Goal: Task Accomplishment & Management: Complete application form

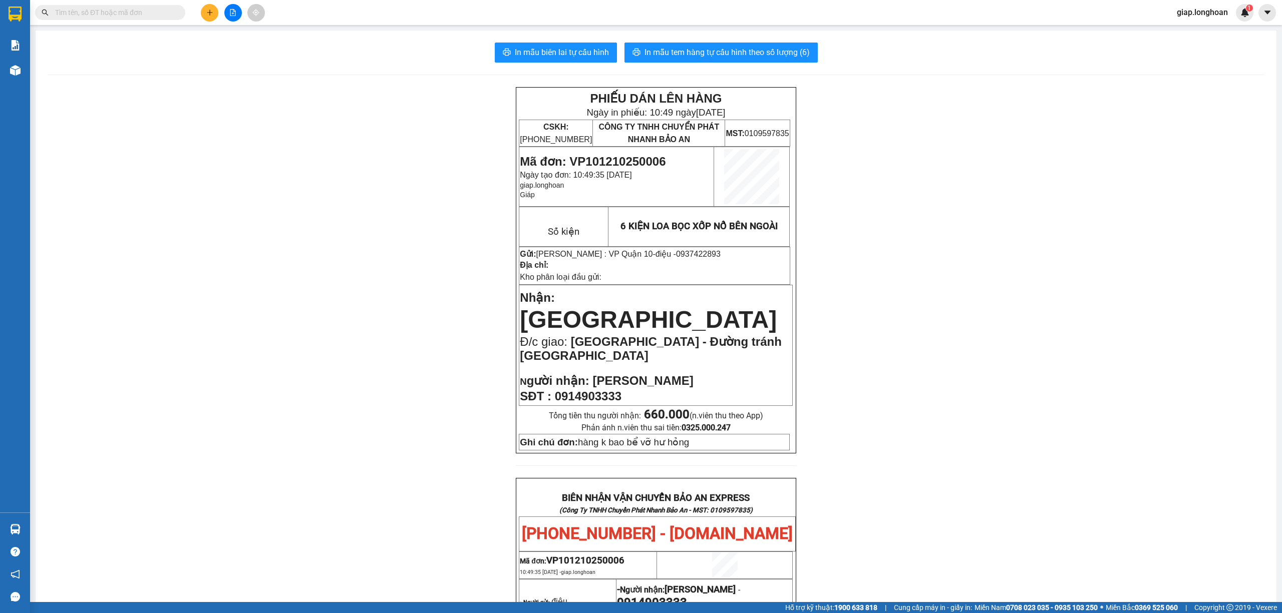
click at [208, 17] on button at bounding box center [210, 13] width 18 height 18
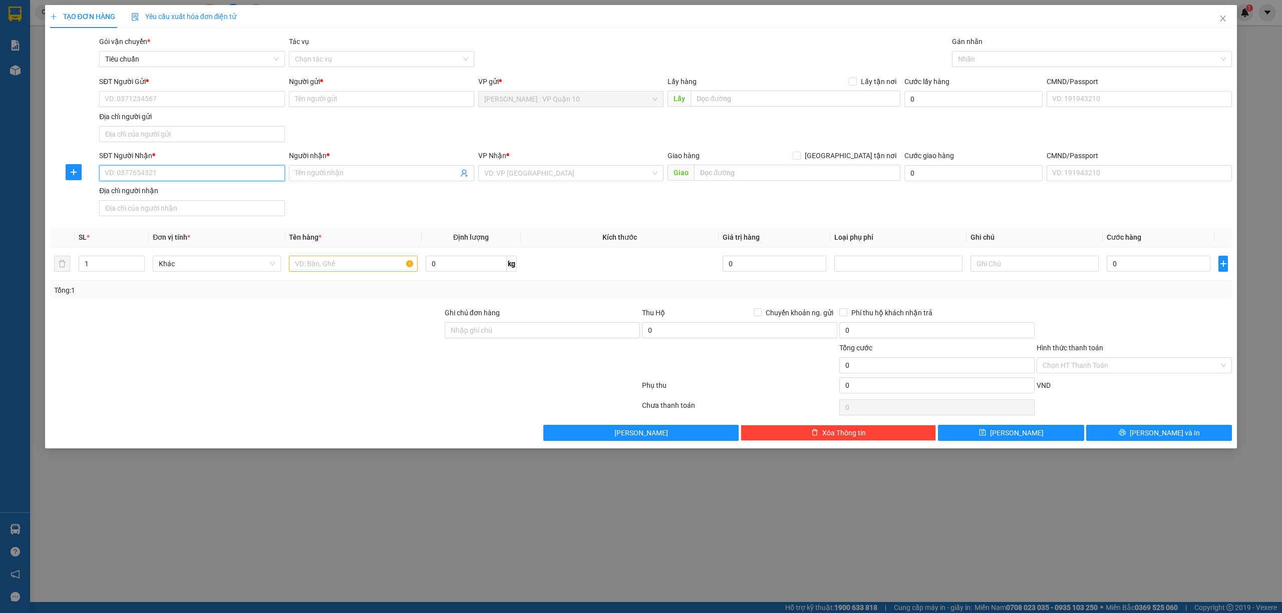
click at [135, 175] on input "SĐT Người Nhận *" at bounding box center [191, 173] width 185 height 16
type input "0906012687"
click at [123, 191] on div "0906012687 - A TRÍ" at bounding box center [191, 194] width 173 height 11
type input "A TRÍ"
type input "0906012687"
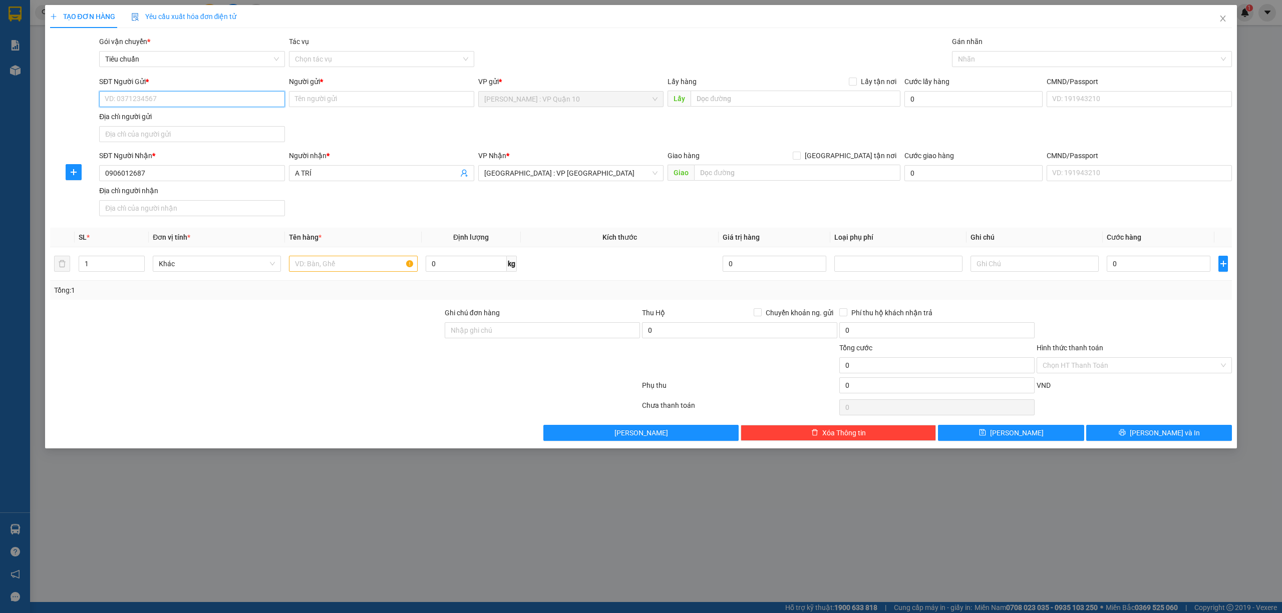
click at [163, 97] on input "SĐT Người Gửi *" at bounding box center [191, 99] width 185 height 16
click at [143, 117] on div "0989232389 - A HIẾU" at bounding box center [191, 119] width 173 height 11
type input "0989232389"
type input "A HIẾU"
click at [91, 266] on input "1" at bounding box center [111, 263] width 65 height 15
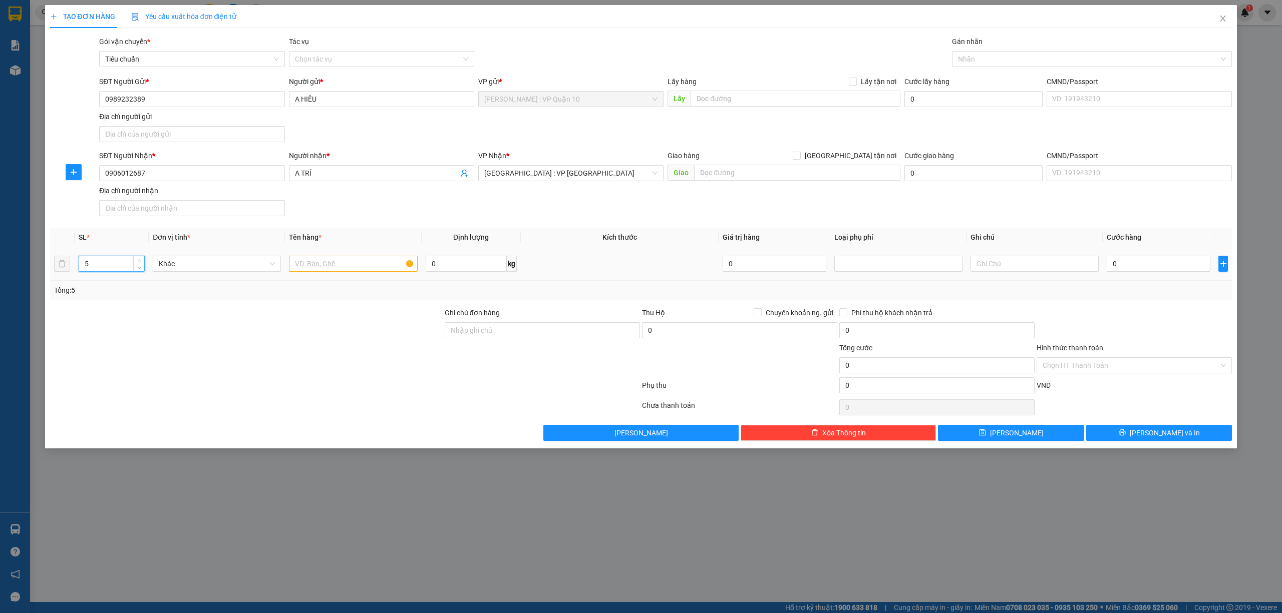
type input "5"
drag, startPoint x: 308, startPoint y: 257, endPoint x: 318, endPoint y: 264, distance: 12.5
click at [309, 257] on div at bounding box center [353, 264] width 128 height 20
click at [318, 264] on input "text" at bounding box center [353, 264] width 128 height 16
drag, startPoint x: 1019, startPoint y: 54, endPoint x: 1016, endPoint y: 66, distance: 12.4
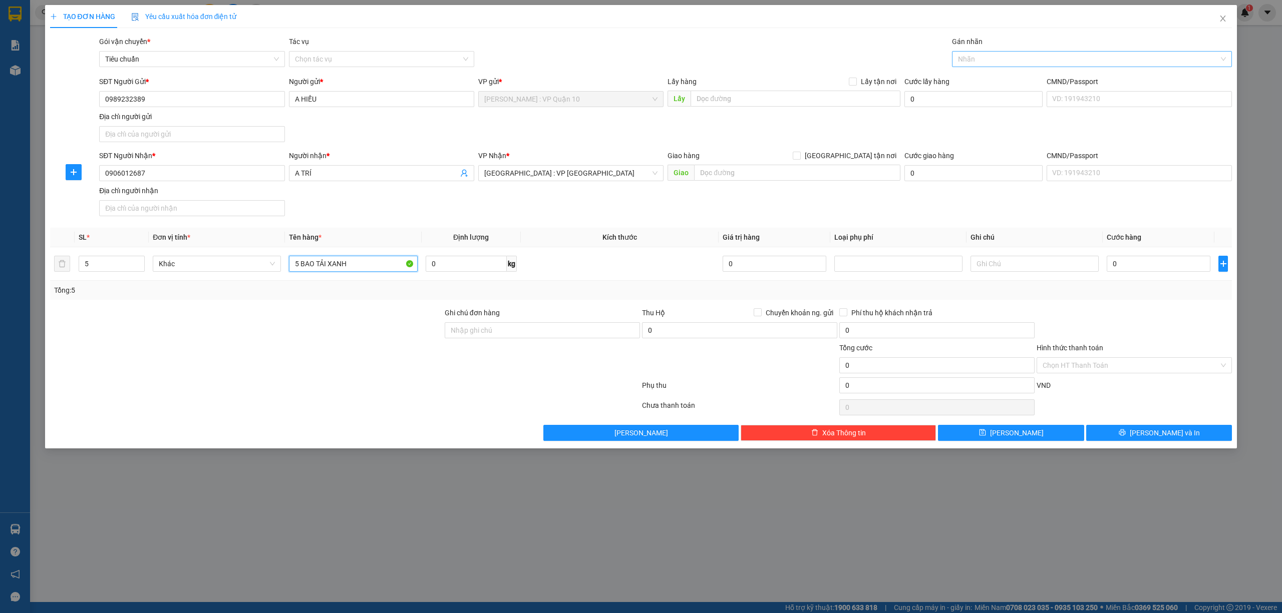
click at [1018, 54] on div at bounding box center [1086, 59] width 265 height 12
type input "5 BAO TẢI XANH"
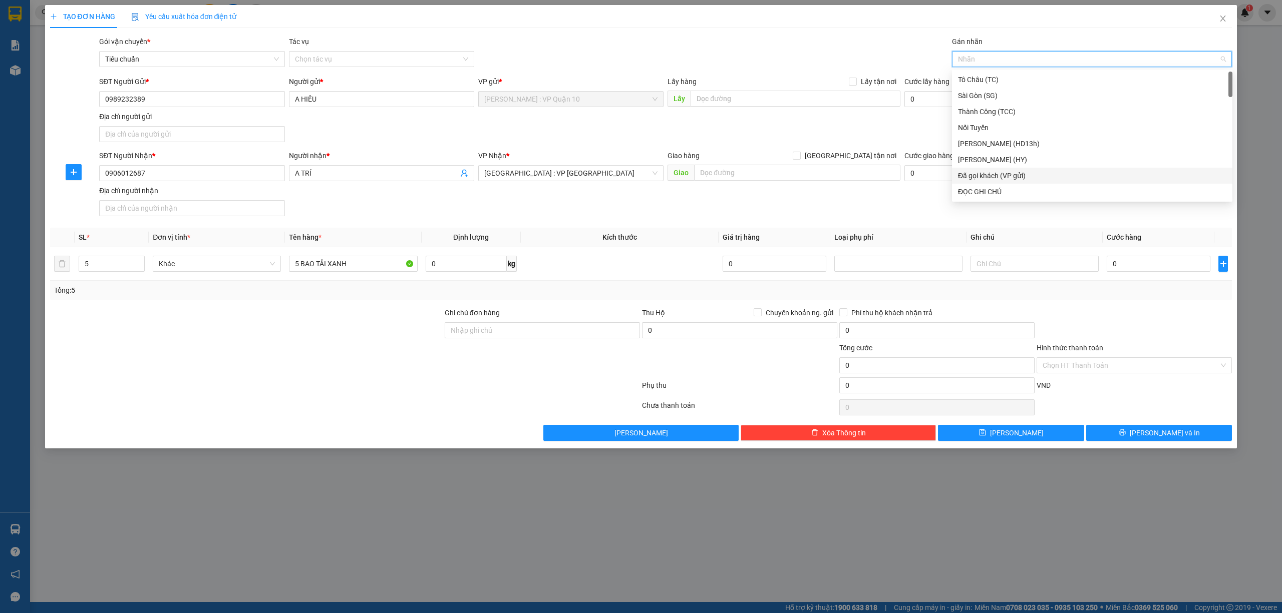
click at [1004, 178] on div "Đã gọi khách (VP gửi)" at bounding box center [1092, 175] width 268 height 11
click at [724, 45] on div "Gói vận chuyển * Tiêu chuẩn Tác vụ Chọn tác vụ Gán nhãn Đã gọi khách (VP gửi)" at bounding box center [665, 53] width 1136 height 35
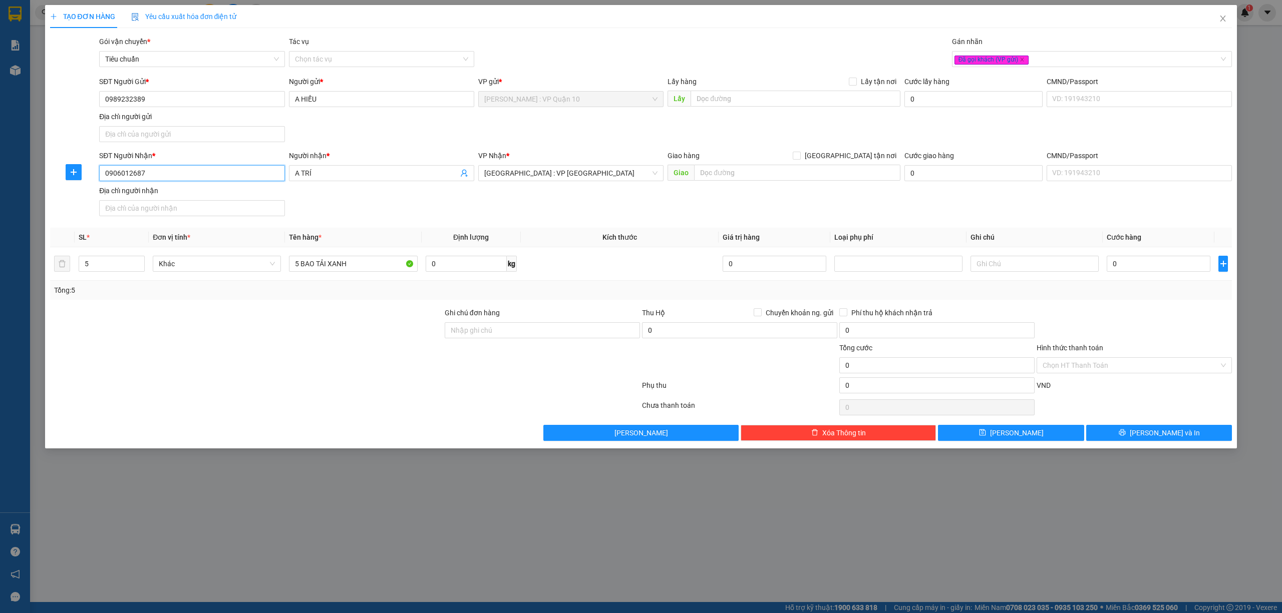
drag, startPoint x: 166, startPoint y: 173, endPoint x: 86, endPoint y: 171, distance: 80.1
click at [83, 172] on div "SĐT Người Nhận * 0906012687 Người nhận * A TRÍ VP Nhận * [GEOGRAPHIC_DATA] : VP…" at bounding box center [641, 185] width 1184 height 70
drag, startPoint x: 207, startPoint y: 372, endPoint x: 215, endPoint y: 365, distance: 10.6
click at [207, 371] on div at bounding box center [246, 359] width 394 height 35
click at [1147, 270] on input "0" at bounding box center [1158, 264] width 104 height 16
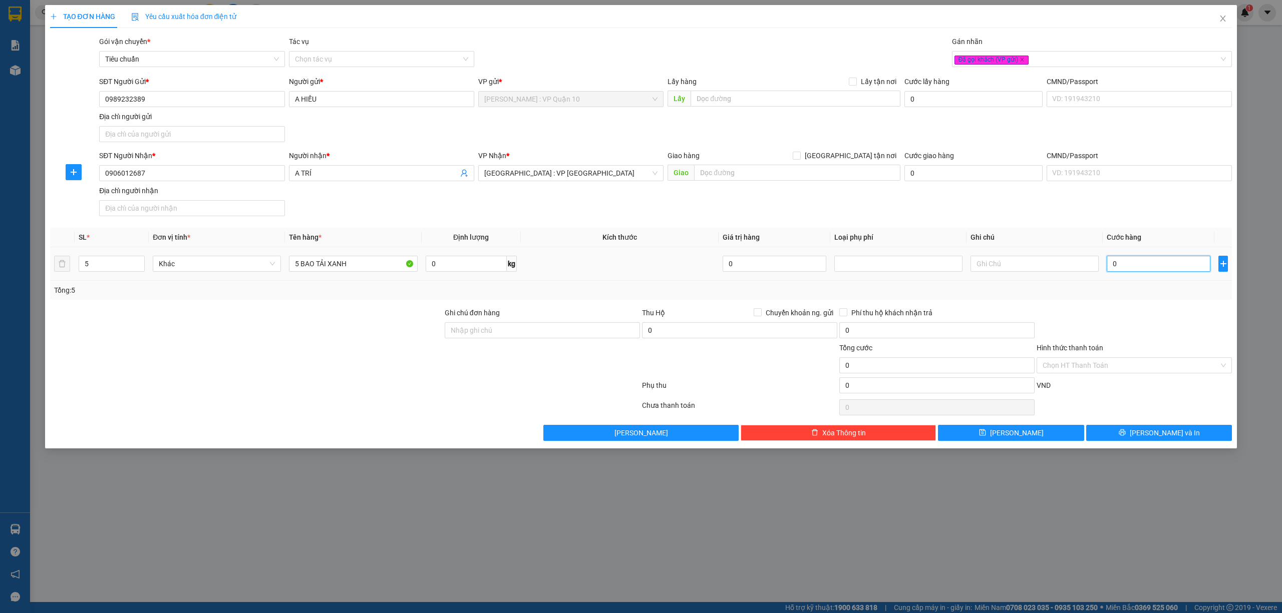
type input "10"
type input "120"
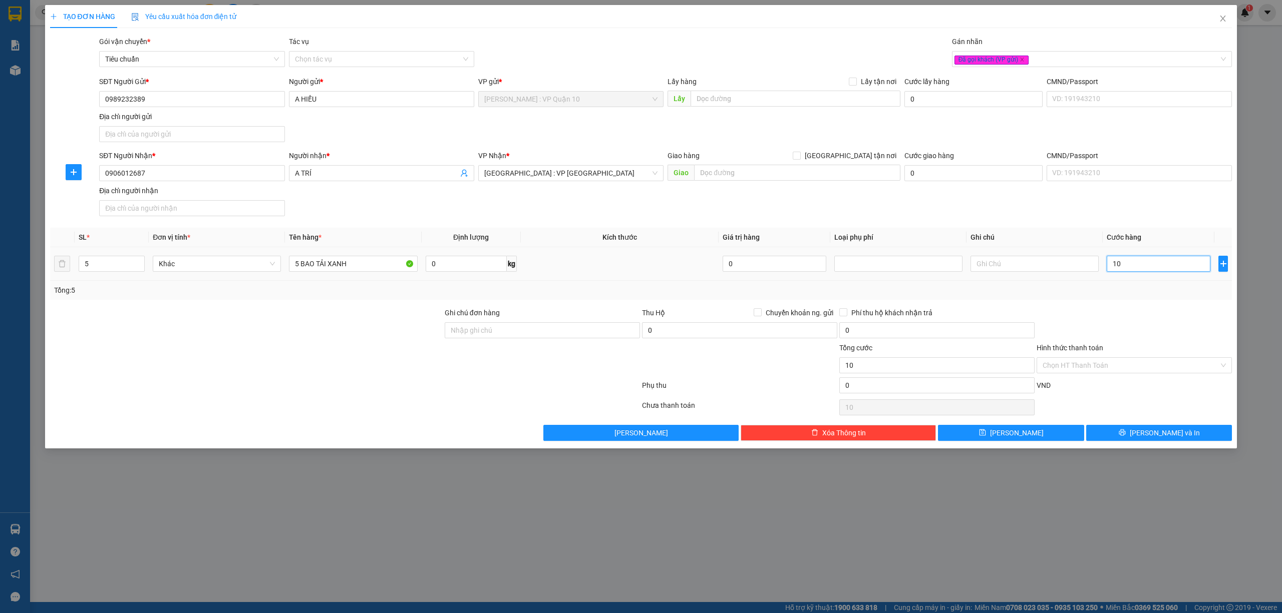
type input "120"
type input "1.250"
type input "12.500"
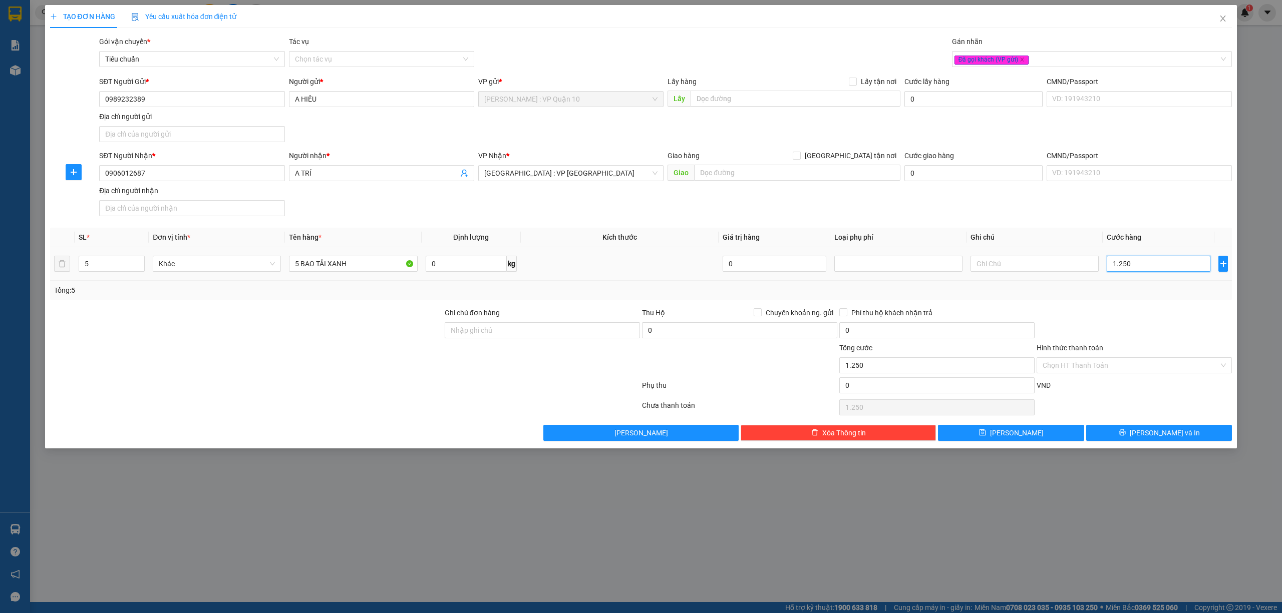
type input "12.500"
type input "125.000"
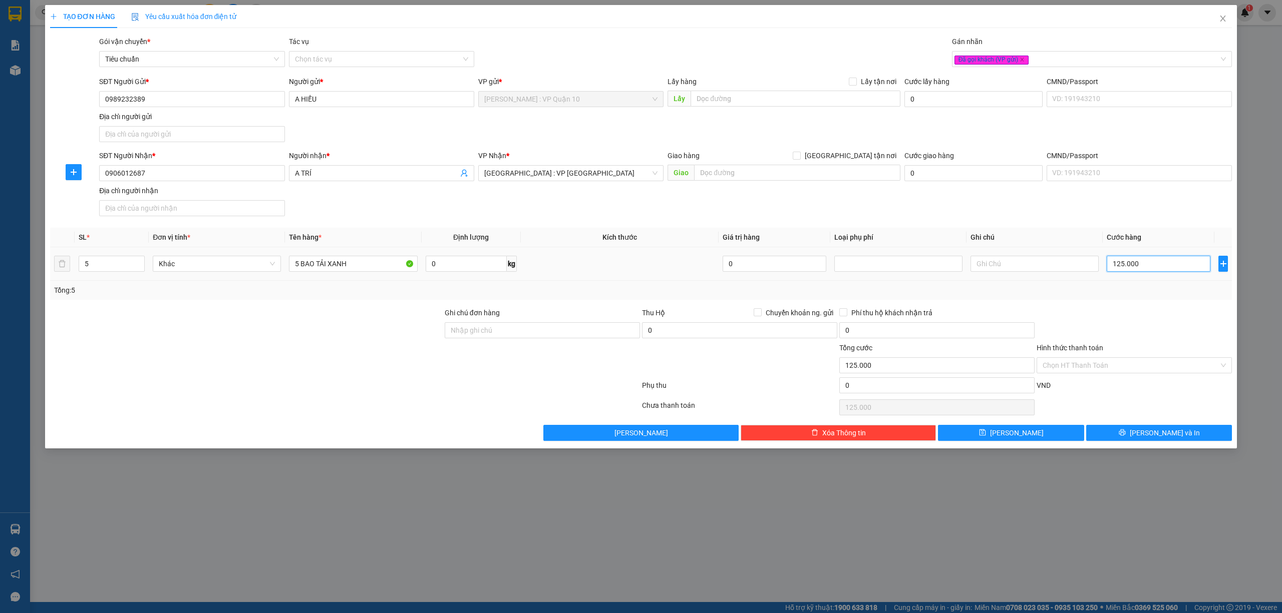
type input "1.250.000"
drag, startPoint x: 496, startPoint y: 325, endPoint x: 500, endPoint y: 335, distance: 10.3
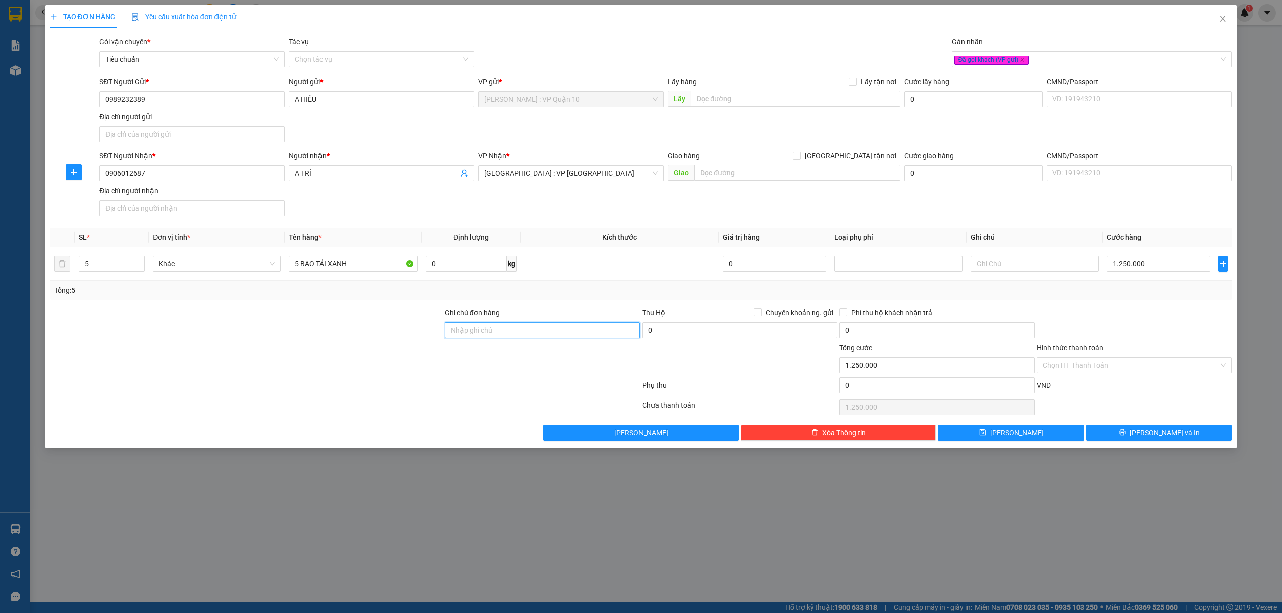
click at [496, 325] on input "Ghi chú đơn hàng" at bounding box center [542, 330] width 195 height 16
type input "hàng k bao bể vỡ hư hỏng"
click at [445, 386] on div at bounding box center [345, 387] width 592 height 20
click at [1160, 437] on span "[PERSON_NAME] và In" at bounding box center [1164, 433] width 70 height 11
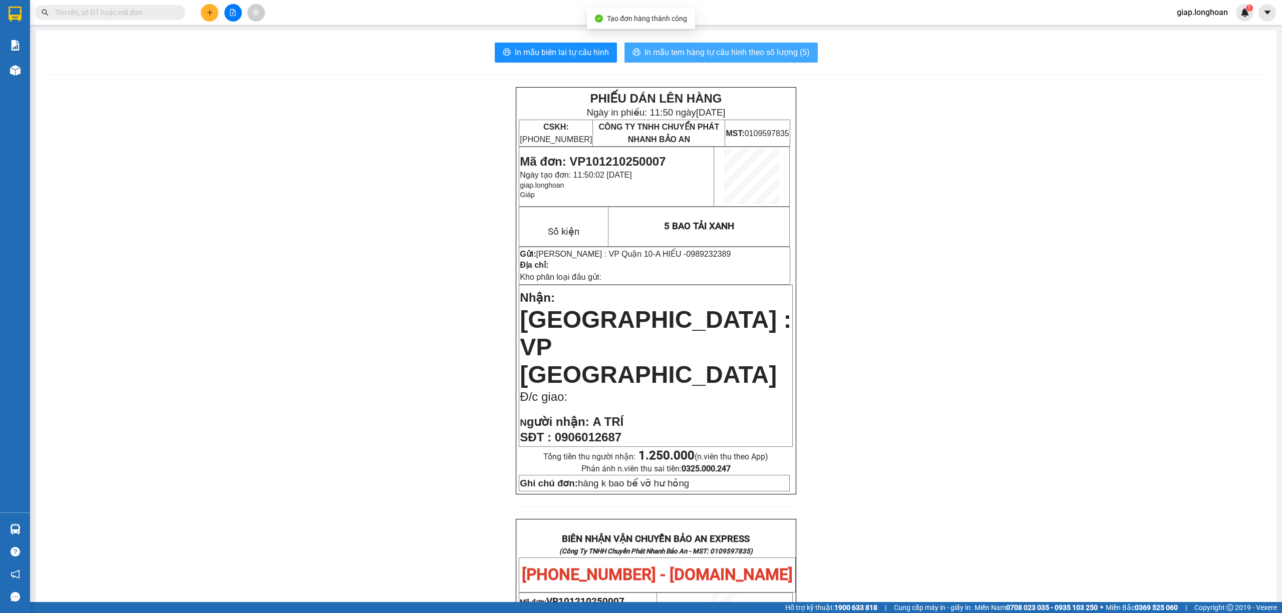
click at [713, 49] on span "In mẫu tem hàng tự cấu hình theo số lượng (5)" at bounding box center [726, 52] width 165 height 13
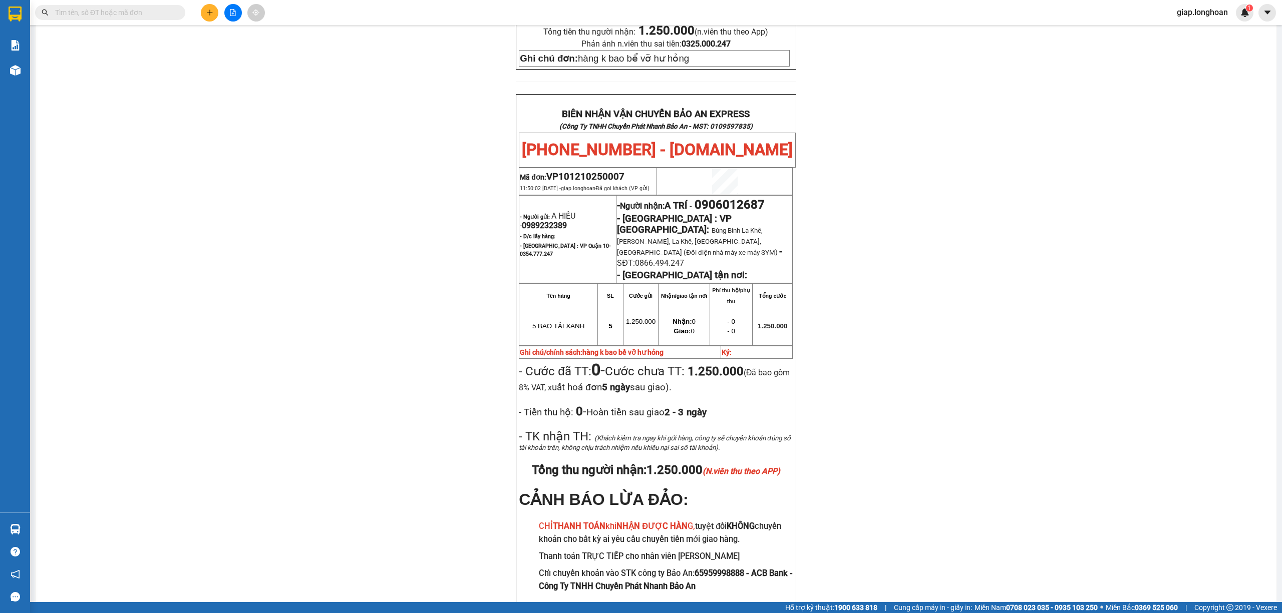
scroll to position [459, 0]
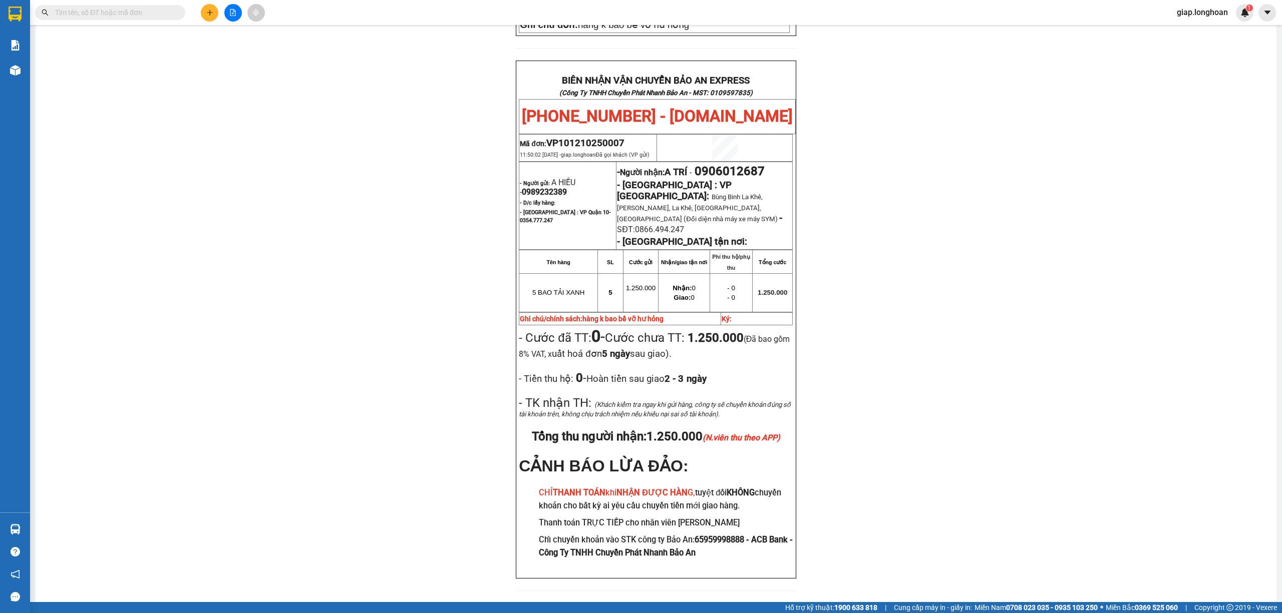
click at [143, 12] on input "text" at bounding box center [114, 12] width 118 height 11
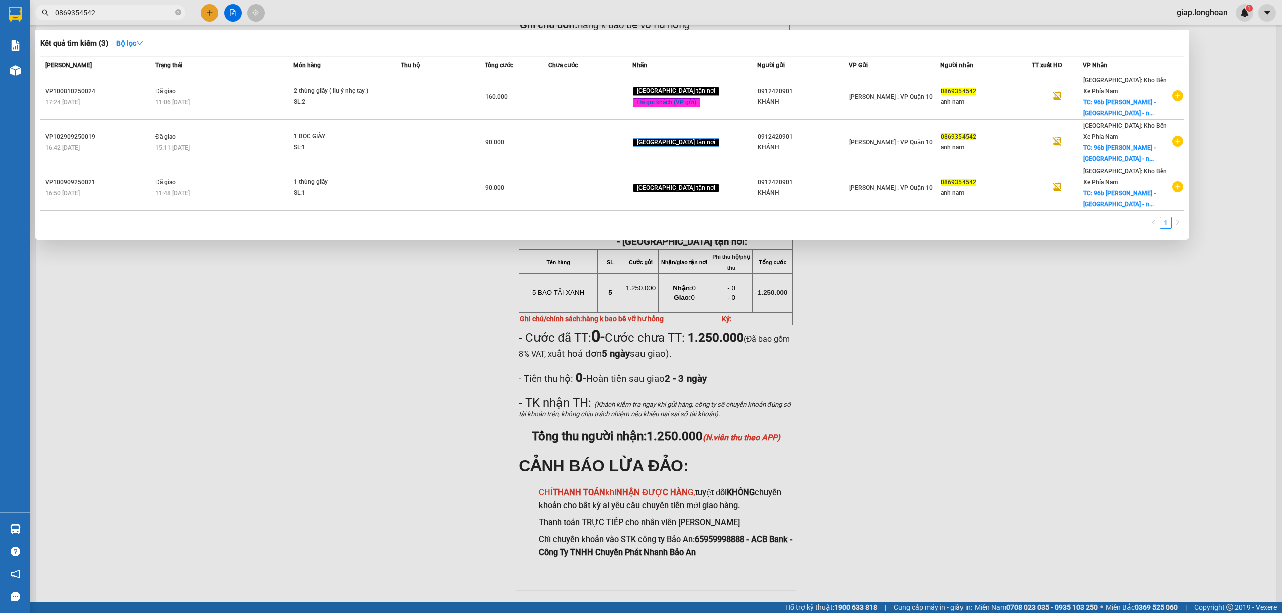
type input "0869354542"
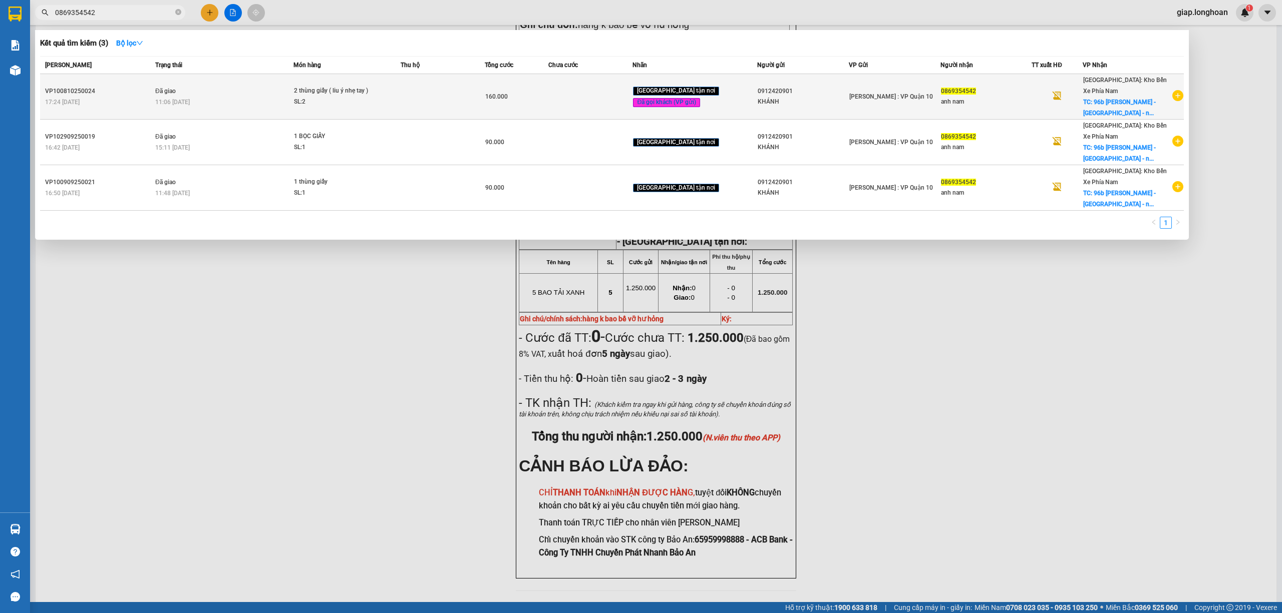
click at [457, 90] on td at bounding box center [442, 97] width 85 height 46
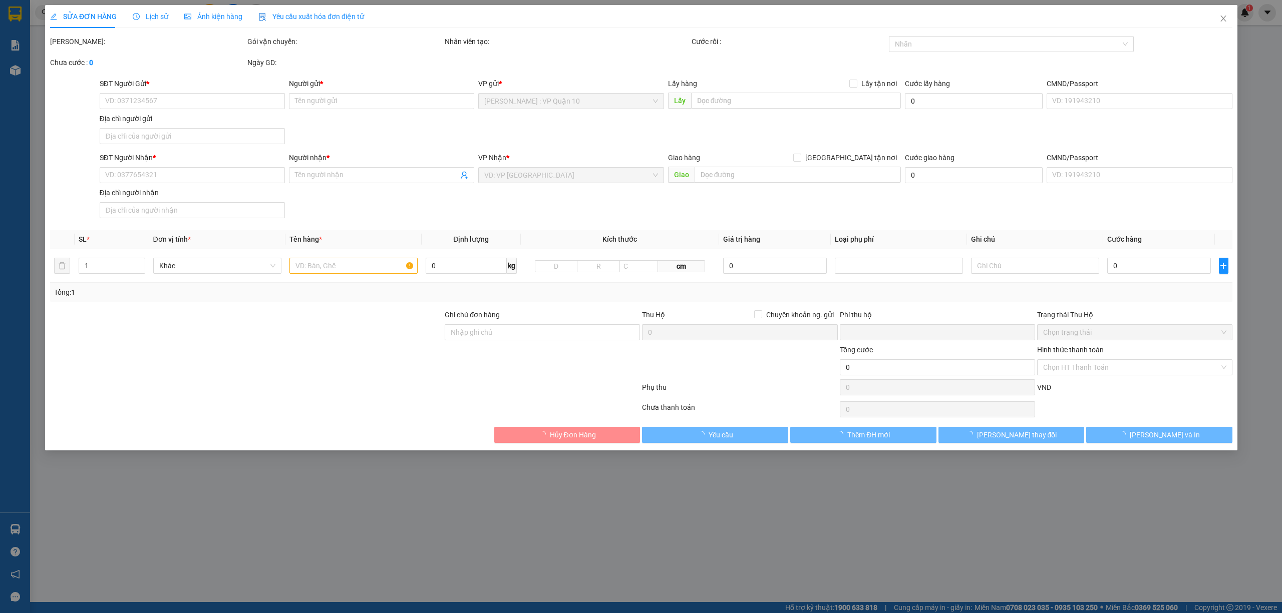
type input "0912420901"
type input "KHÁNH"
type input "0869354542"
type input "anh nam"
checkbox input "true"
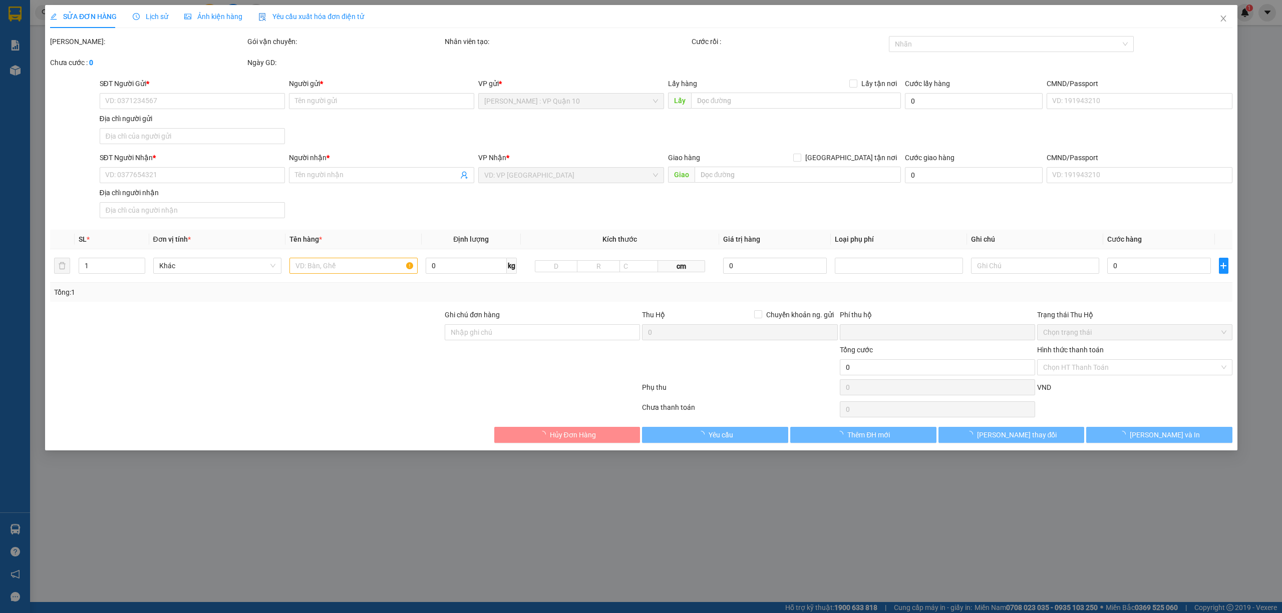
type input "96b [PERSON_NAME] - [GEOGRAPHIC_DATA] - [GEOGRAPHIC_DATA]"
type input "hàng k bao bể vỡ hư hỏng"
type input "0"
type input "160.000"
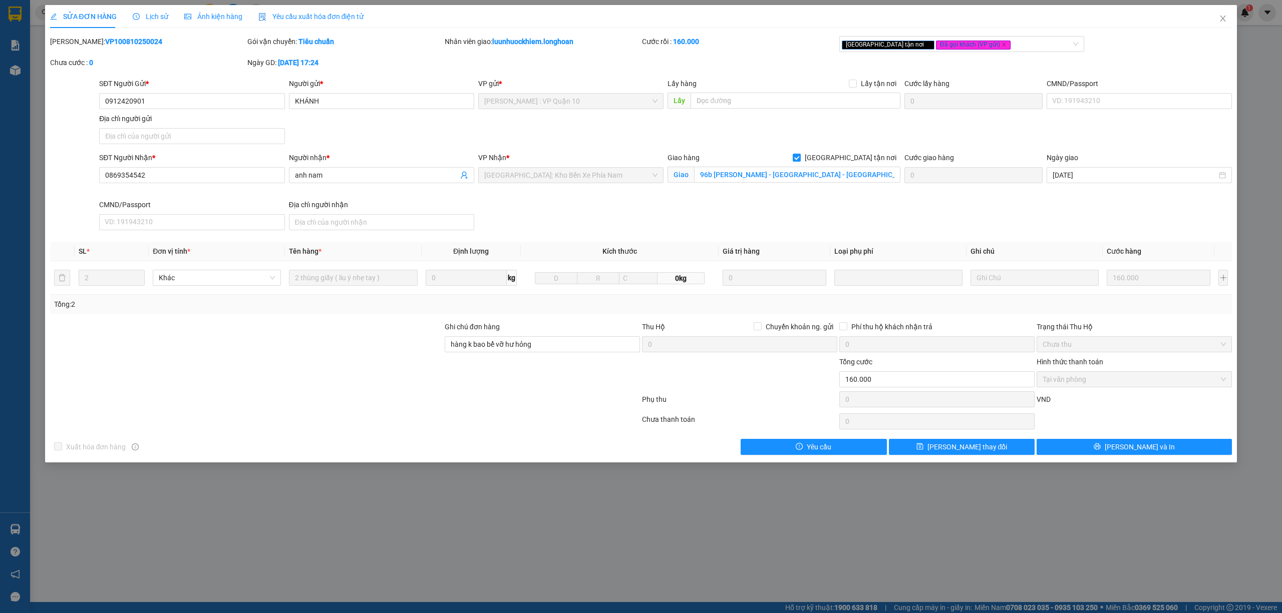
click at [146, 13] on span "Lịch sử" at bounding box center [151, 17] width 36 height 8
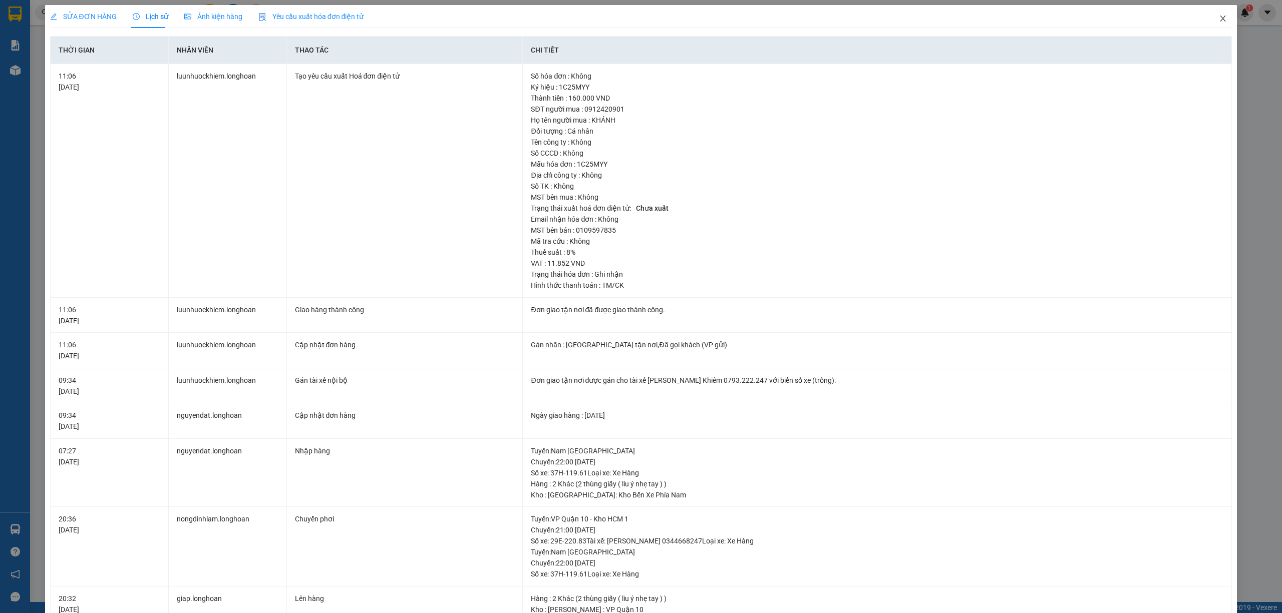
click at [1219, 19] on icon "close" at bounding box center [1223, 19] width 8 height 8
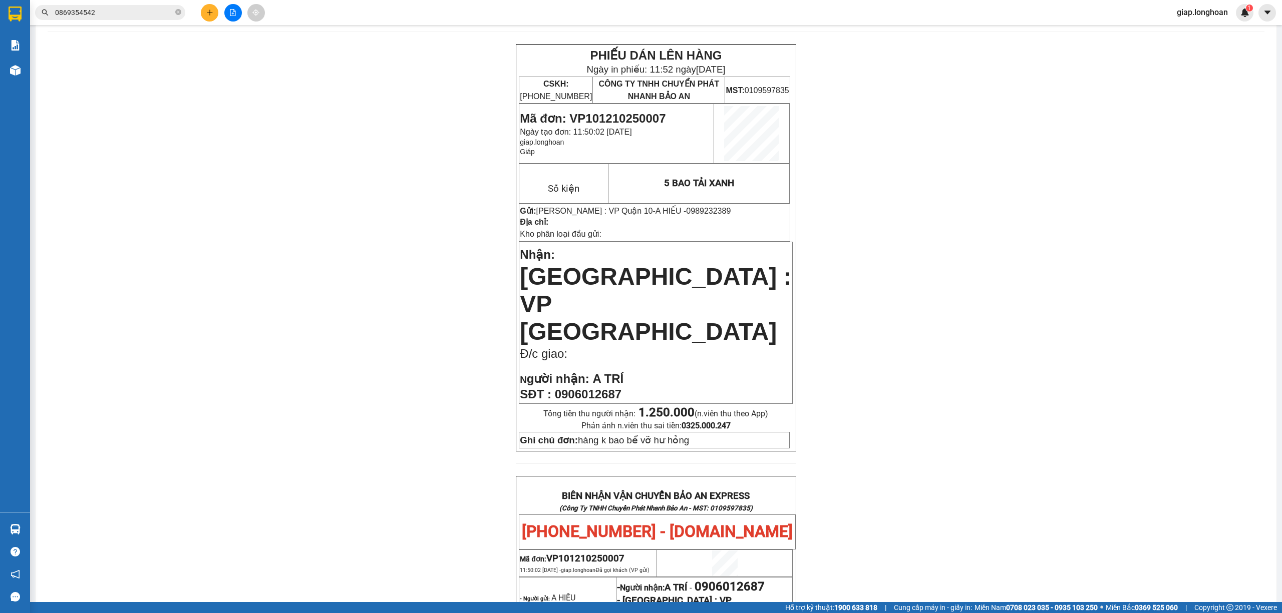
scroll to position [67, 0]
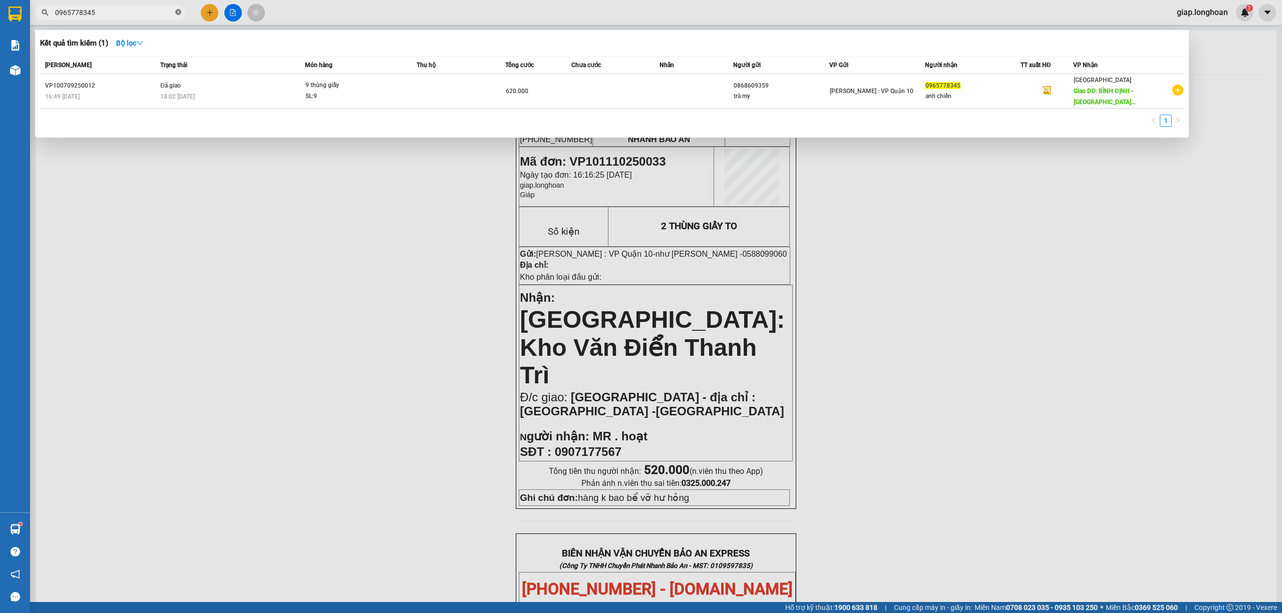
click at [179, 12] on icon "close-circle" at bounding box center [178, 12] width 6 height 6
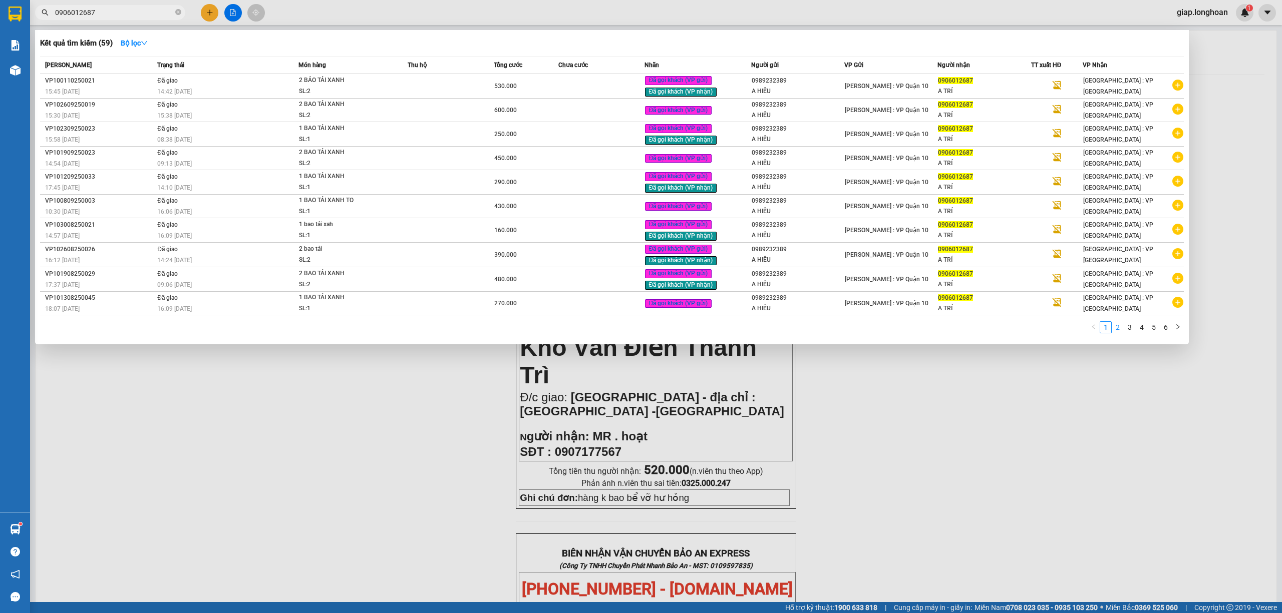
type input "0906012687"
click at [1118, 329] on link "2" at bounding box center [1117, 327] width 11 height 11
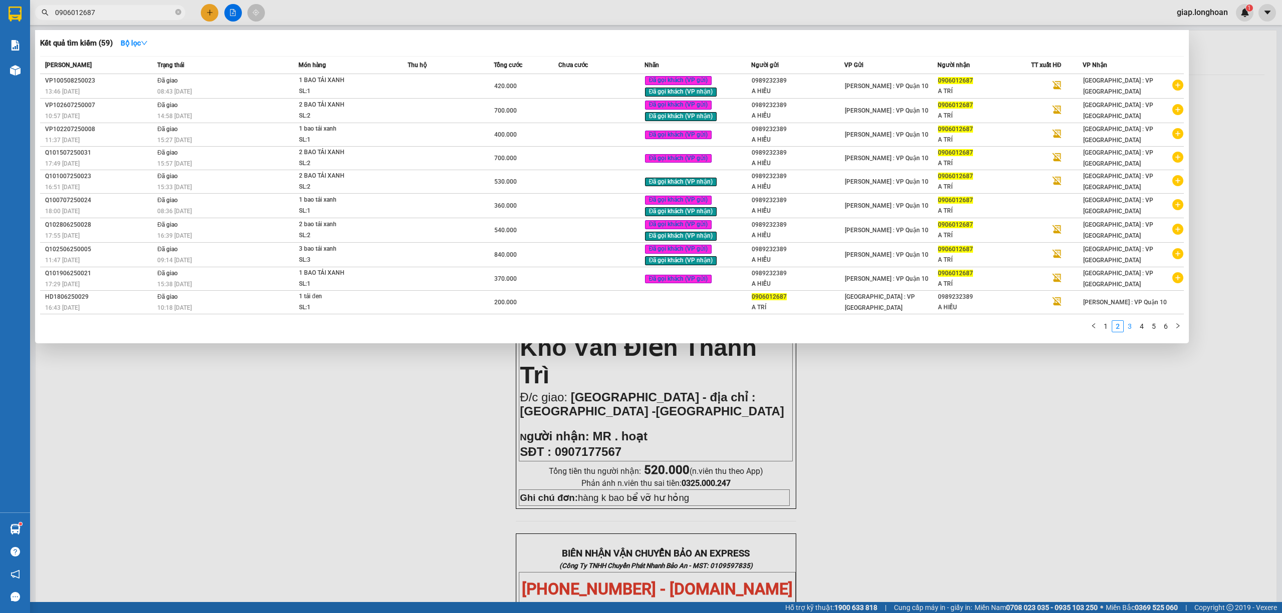
click at [1129, 325] on link "3" at bounding box center [1129, 326] width 11 height 11
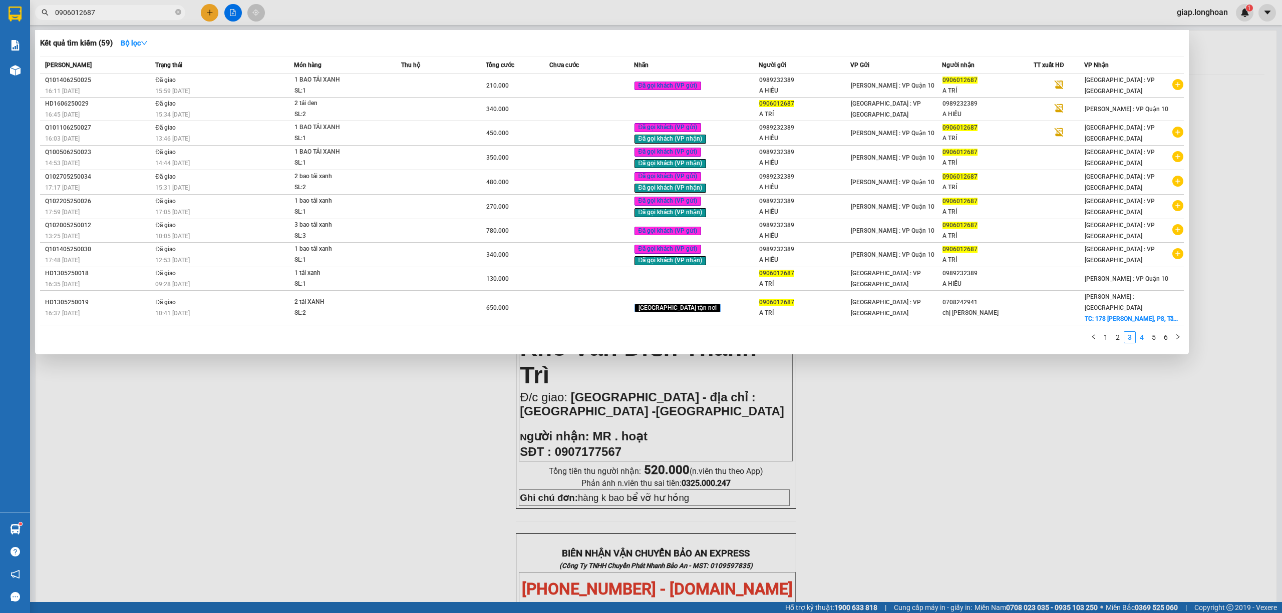
click at [1144, 332] on link "4" at bounding box center [1141, 337] width 11 height 11
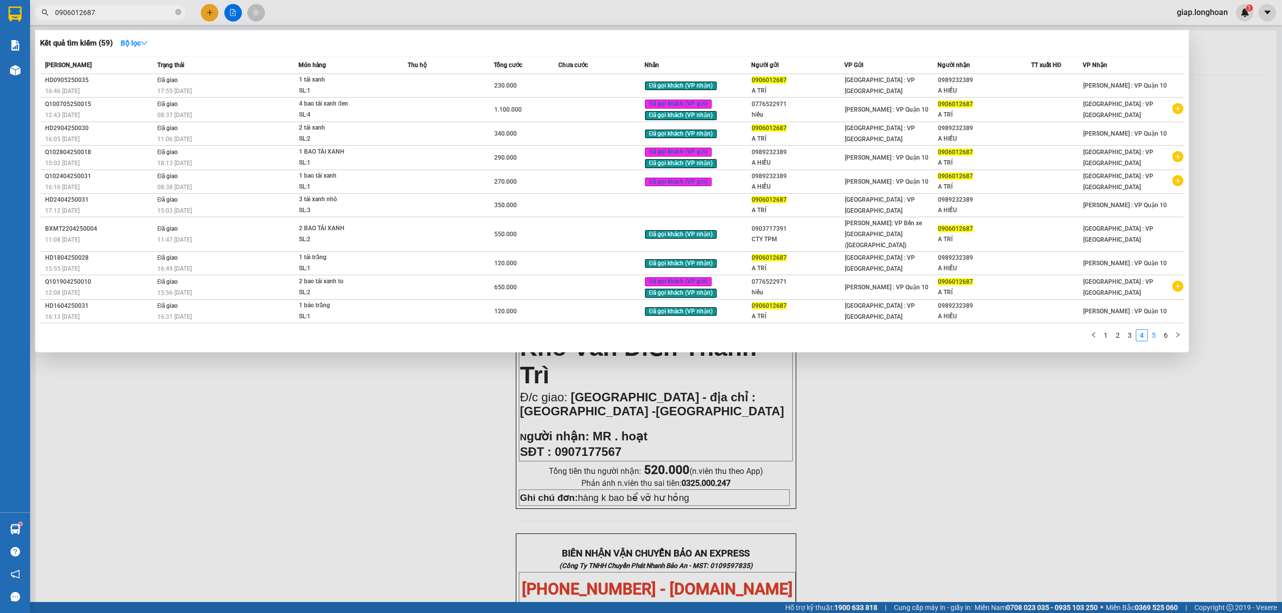
click at [1154, 330] on link "5" at bounding box center [1153, 335] width 11 height 11
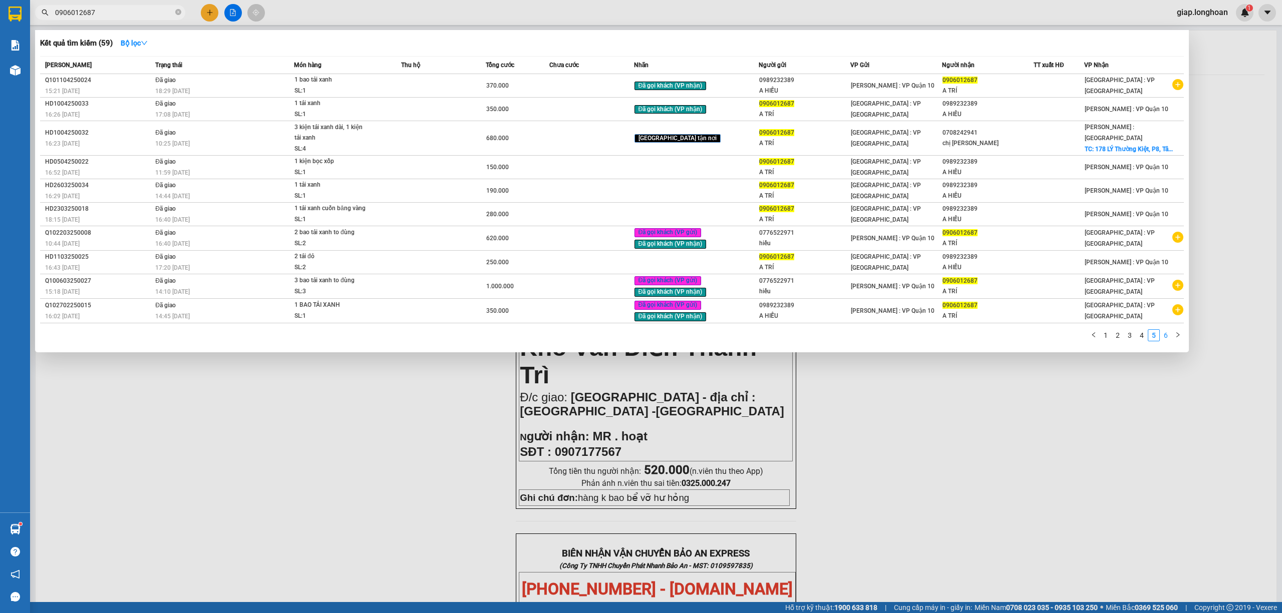
click at [1166, 335] on link "6" at bounding box center [1165, 335] width 11 height 11
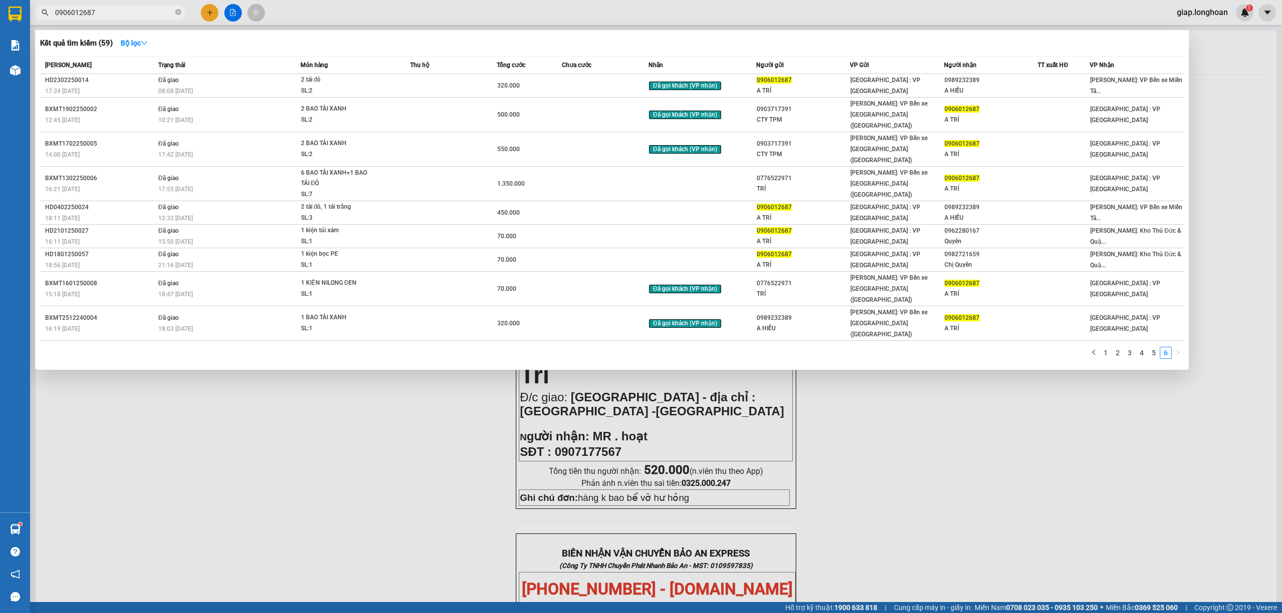
click at [351, 403] on div at bounding box center [641, 306] width 1282 height 613
